Goal: Information Seeking & Learning: Learn about a topic

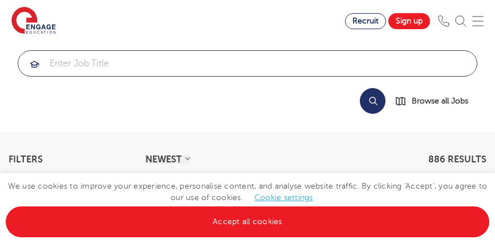
click at [246, 60] on input "search" at bounding box center [247, 63] width 459 height 25
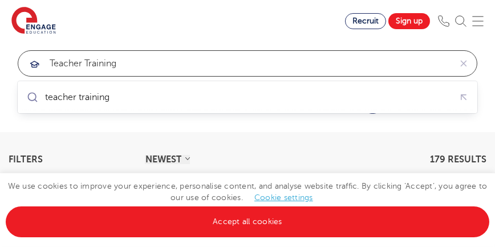
click button "Submit" at bounding box center [0, 0] width 0 height 0
drag, startPoint x: 126, startPoint y: 64, endPoint x: 104, endPoint y: 67, distance: 22.5
click at [104, 67] on input "teacher training" at bounding box center [234, 63] width 433 height 25
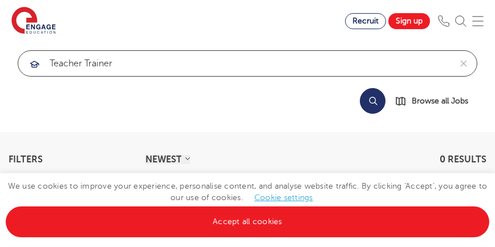
click button "Submit" at bounding box center [0, 0] width 0 height 0
drag, startPoint x: 113, startPoint y: 62, endPoint x: 38, endPoint y: 66, distance: 74.8
click at [38, 66] on div "teacher trainer" at bounding box center [234, 63] width 433 height 25
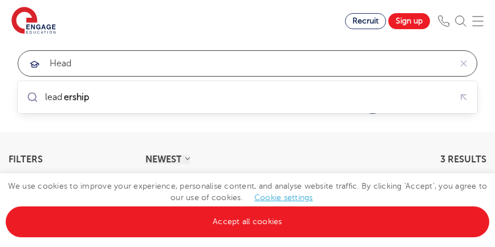
click button "Submit" at bounding box center [0, 0] width 0 height 0
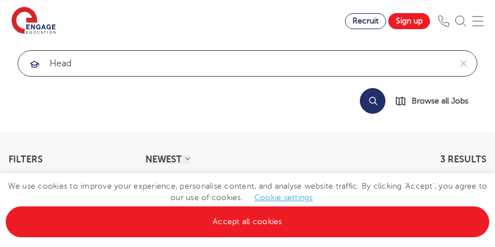
click at [81, 67] on input "head" at bounding box center [234, 63] width 433 height 25
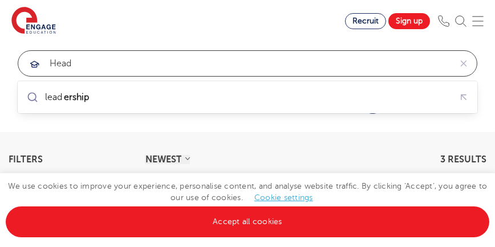
drag, startPoint x: 81, startPoint y: 67, endPoint x: 42, endPoint y: 62, distance: 39.7
click at [42, 62] on div "head" at bounding box center [234, 63] width 433 height 25
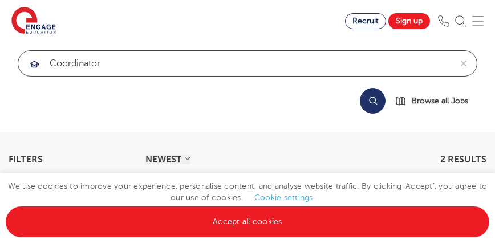
click button "Submit" at bounding box center [0, 0] width 0 height 0
drag, startPoint x: 107, startPoint y: 68, endPoint x: 38, endPoint y: 75, distance: 70.0
click at [38, 75] on div "coordinator" at bounding box center [234, 63] width 433 height 25
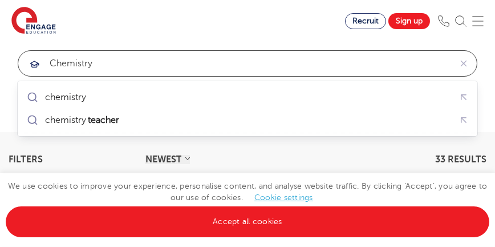
type input "chemistry"
click button "Submit" at bounding box center [0, 0] width 0 height 0
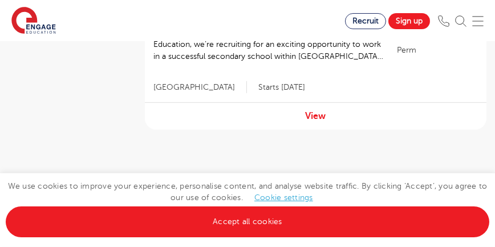
scroll to position [1793, 0]
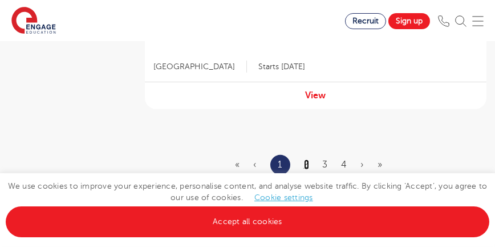
click at [306, 165] on link "2" at bounding box center [306, 164] width 5 height 10
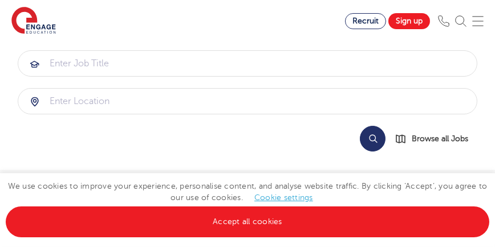
drag, startPoint x: 498, startPoint y: 12, endPoint x: 503, endPoint y: 8, distance: 6.1
